Goal: Transaction & Acquisition: Purchase product/service

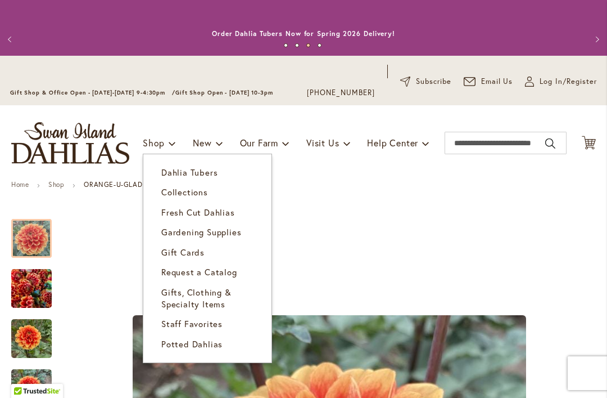
click at [195, 187] on span "Collections" at bounding box center [184, 191] width 47 height 11
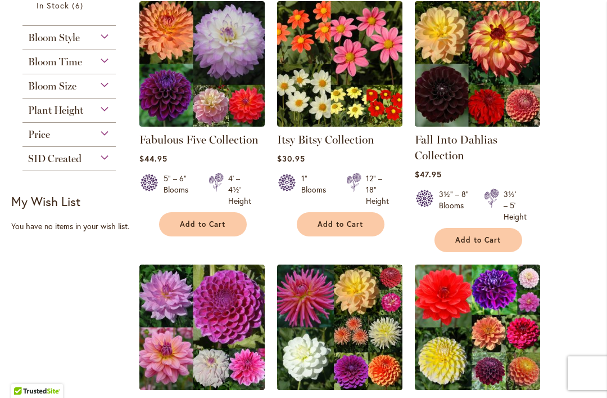
scroll to position [260, 0]
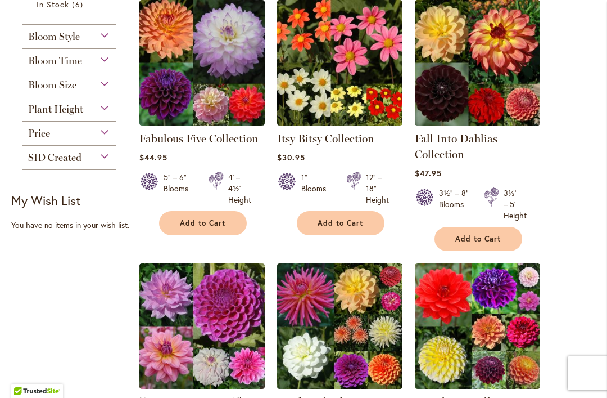
click at [232, 103] on img at bounding box center [201, 62] width 125 height 125
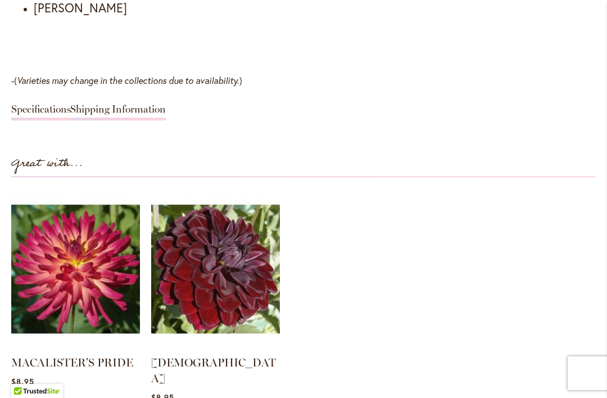
scroll to position [1402, 0]
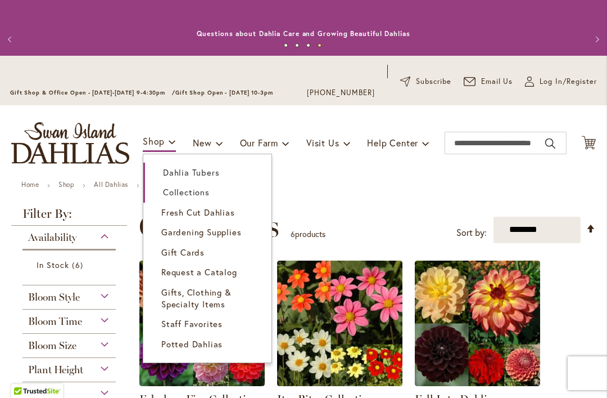
click at [193, 170] on span "Dahlia Tubers" at bounding box center [191, 171] width 56 height 11
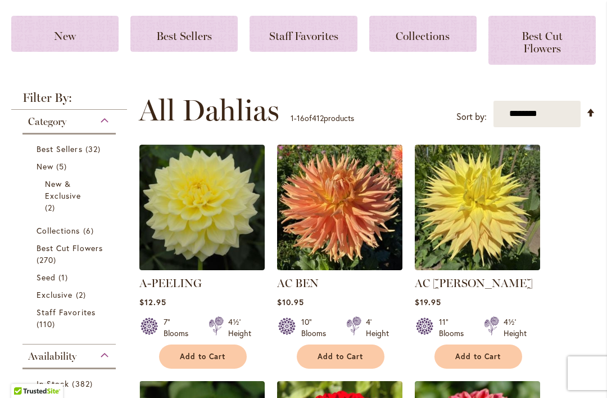
scroll to position [192, 0]
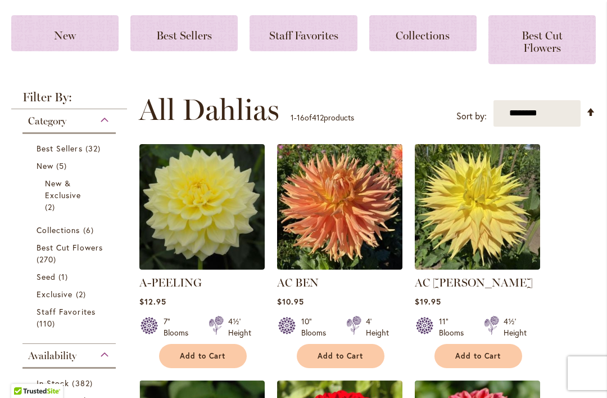
click at [85, 245] on span "Best Cut Flowers" at bounding box center [70, 247] width 66 height 11
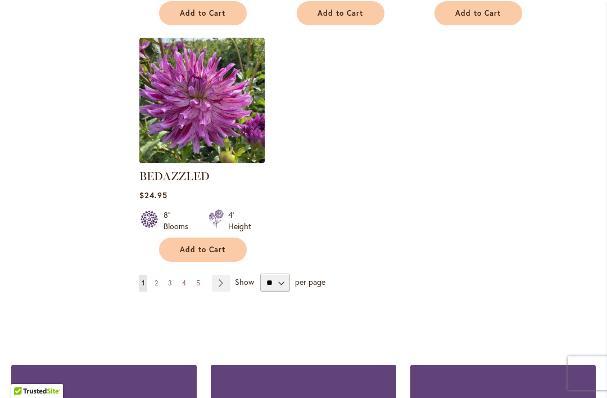
scroll to position [1481, 0]
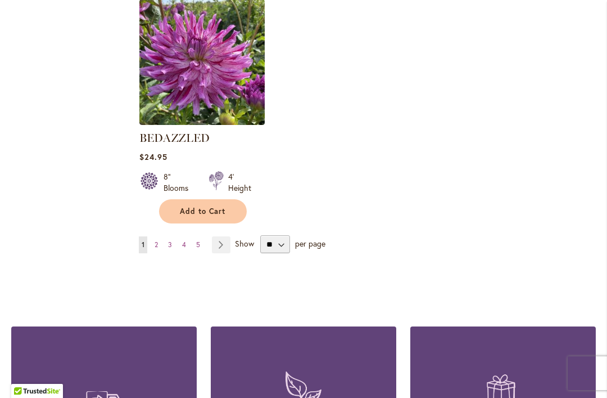
click at [159, 242] on link "Page 2" at bounding box center [156, 244] width 9 height 17
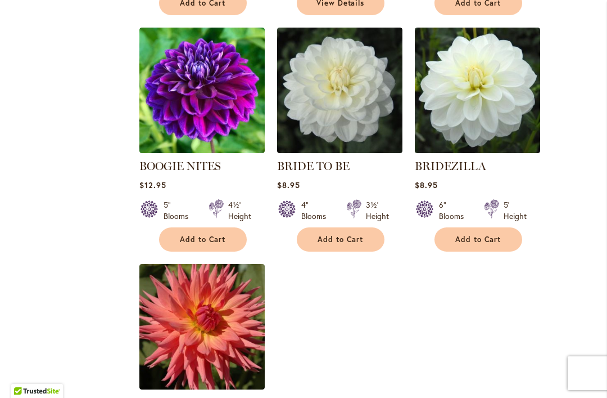
scroll to position [1236, 0]
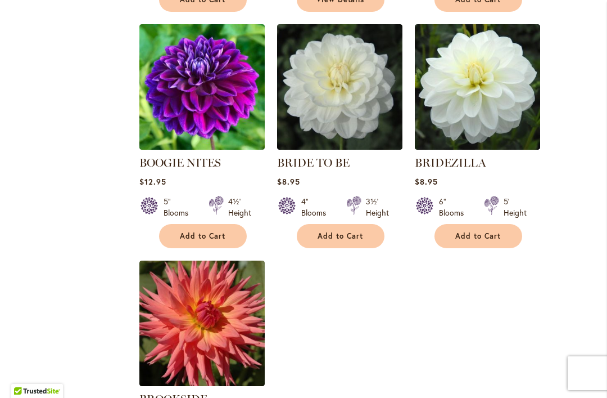
click at [496, 176] on div "$8.95" at bounding box center [477, 181] width 125 height 11
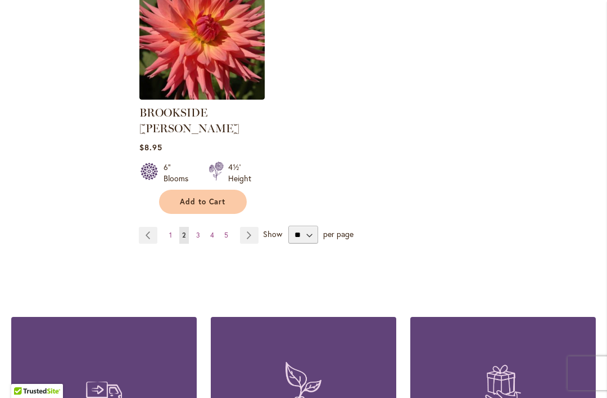
scroll to position [1525, 0]
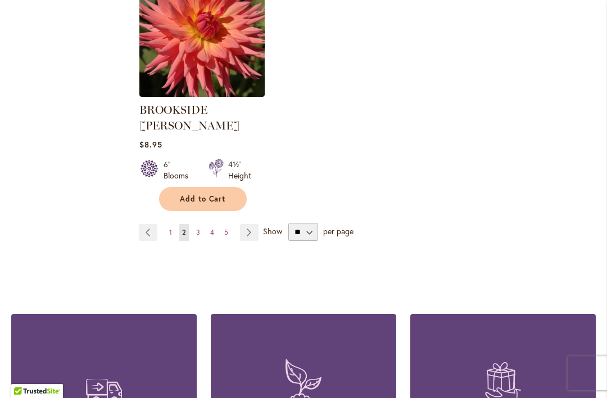
click at [201, 224] on link "Page 3" at bounding box center [198, 232] width 10 height 17
